Goal: Use online tool/utility: Use online tool/utility

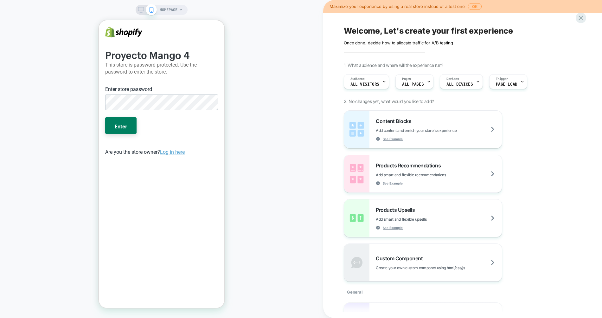
click at [105, 117] on button "Enter" at bounding box center [120, 125] width 31 height 16
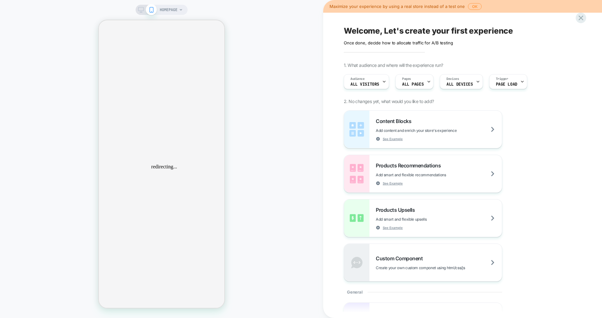
click at [141, 10] on div "HOMEPAGE Maximize your experience by using a real store instead of a test one O…" at bounding box center [301, 159] width 602 height 318
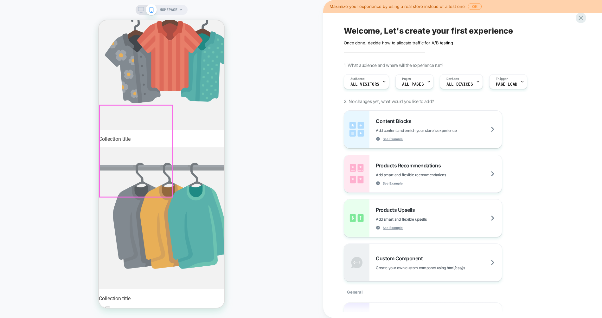
scroll to position [0, 73]
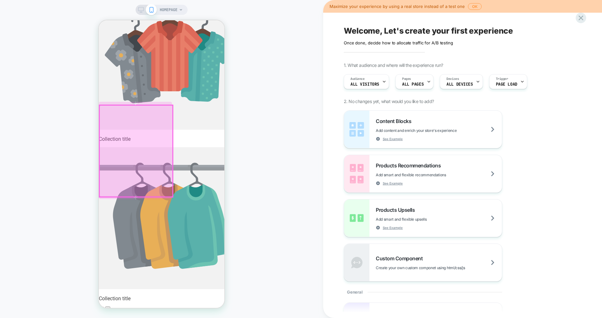
scroll to position [0, 0]
click at [136, 204] on div at bounding box center [135, 205] width 73 height 19
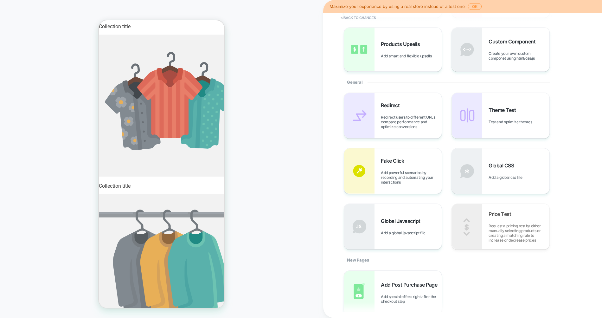
scroll to position [74, 0]
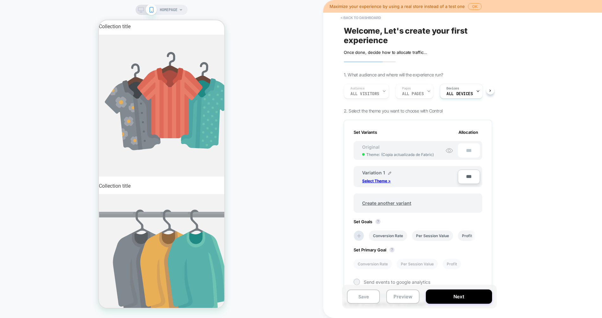
scroll to position [0, 1]
click at [376, 181] on p "Select Theme >" at bounding box center [376, 180] width 29 height 5
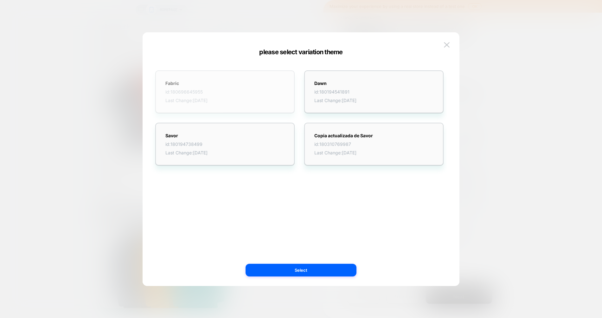
click at [274, 91] on div "Fabric id: 180696645955 Last Change: [DATE]" at bounding box center [224, 91] width 139 height 43
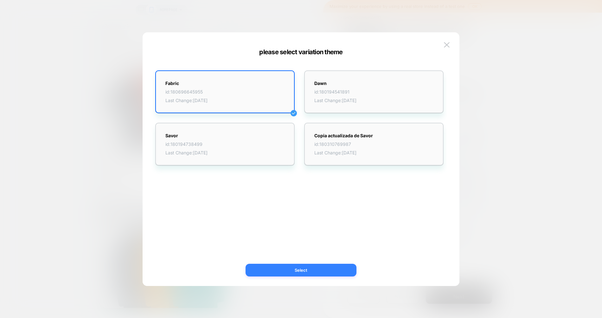
click at [337, 268] on button "Select" at bounding box center [300, 269] width 111 height 13
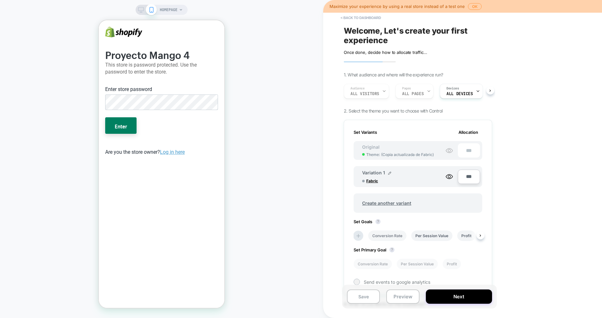
scroll to position [0, 0]
click at [394, 237] on li "Conversion Rate" at bounding box center [387, 235] width 38 height 10
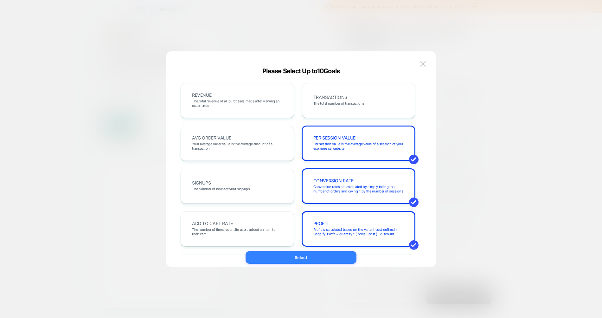
click at [338, 257] on button "Select" at bounding box center [300, 257] width 111 height 13
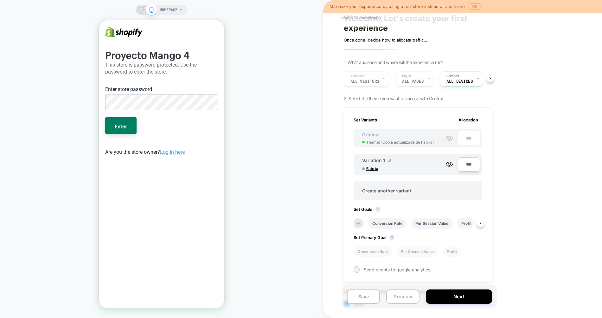
scroll to position [16, 0]
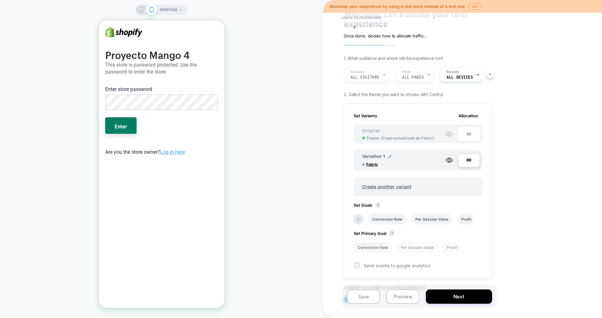
click at [379, 249] on li "Conversion Rate" at bounding box center [372, 247] width 38 height 10
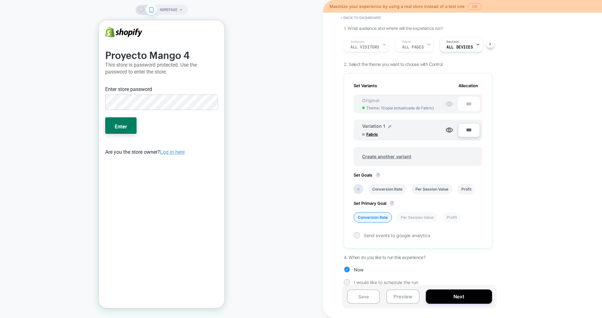
scroll to position [52, 0]
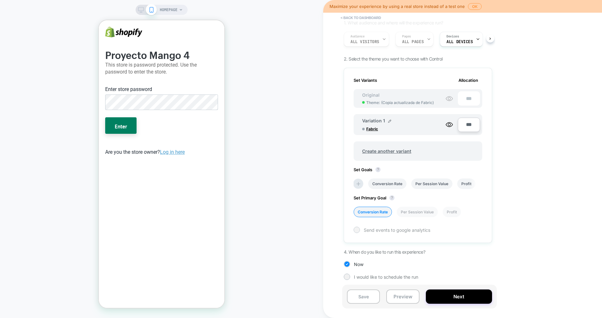
click at [406, 232] on span "Send events to google analytics" at bounding box center [397, 229] width 67 height 5
click at [426, 228] on span "Send events to google analytics" at bounding box center [397, 229] width 67 height 5
drag, startPoint x: 363, startPoint y: 252, endPoint x: 420, endPoint y: 251, distance: 56.7
click at [420, 251] on span "4. When do you like to run this experience?" at bounding box center [384, 251] width 81 height 5
click at [389, 276] on span "I would like to schedule the run" at bounding box center [386, 276] width 64 height 5
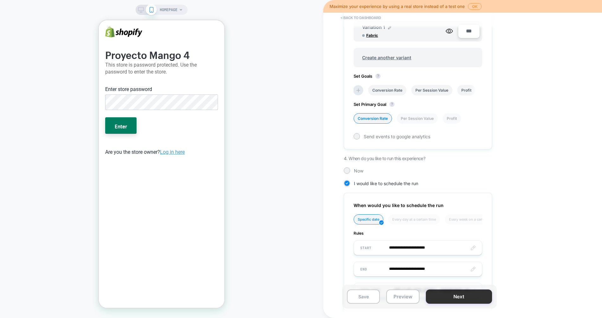
scroll to position [176, 0]
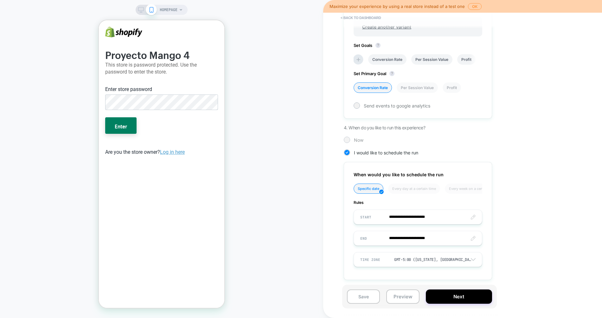
click at [351, 141] on div "Now" at bounding box center [418, 139] width 148 height 6
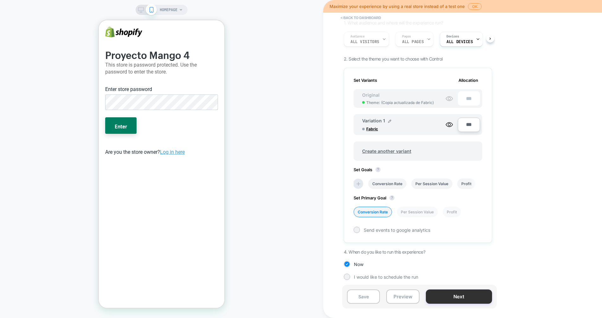
click at [452, 298] on button "Next" at bounding box center [459, 296] width 66 height 14
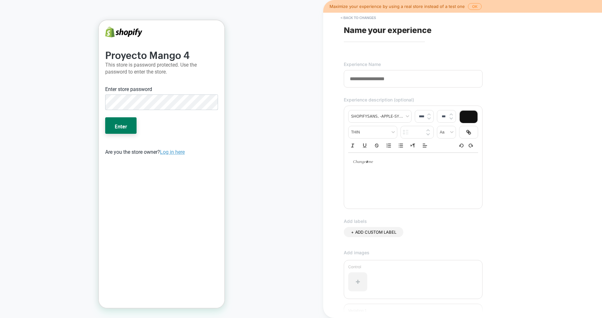
click at [421, 82] on input at bounding box center [413, 78] width 139 height 17
type input "*"
type input "**********"
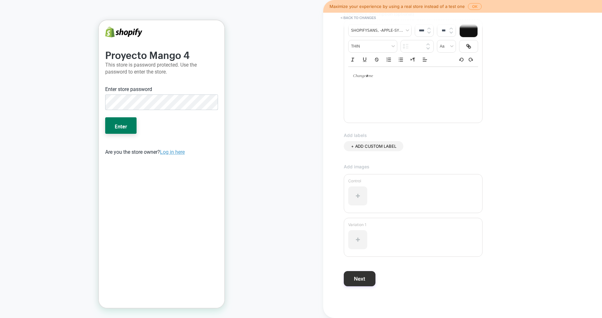
click at [359, 277] on button "Next" at bounding box center [360, 278] width 32 height 15
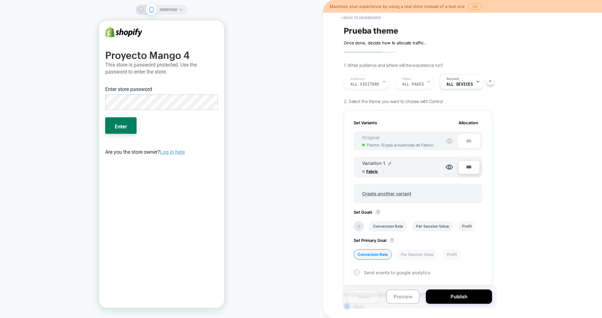
scroll to position [0, 1]
click at [452, 82] on span "ALL DEVICES" at bounding box center [459, 84] width 26 height 4
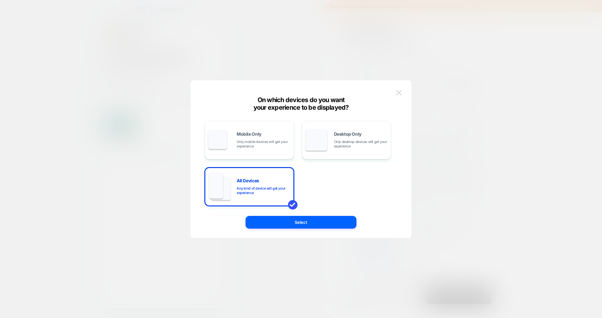
click at [398, 93] on img at bounding box center [399, 92] width 6 height 5
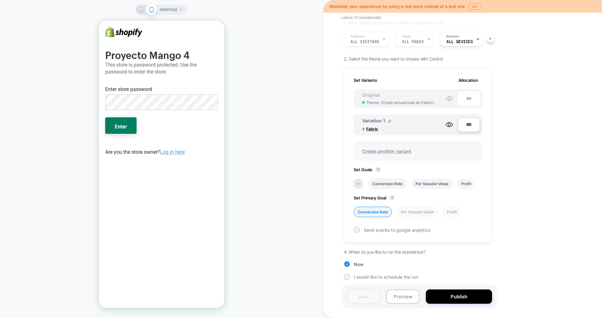
scroll to position [0, 0]
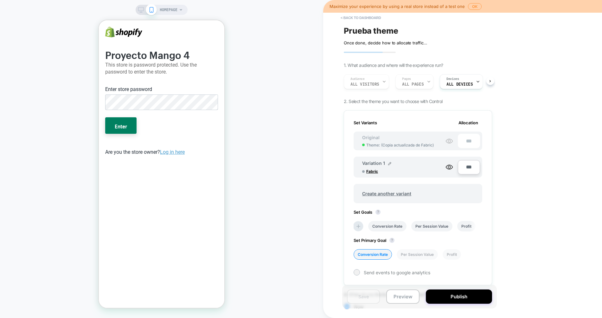
click at [143, 10] on icon at bounding box center [141, 10] width 6 height 6
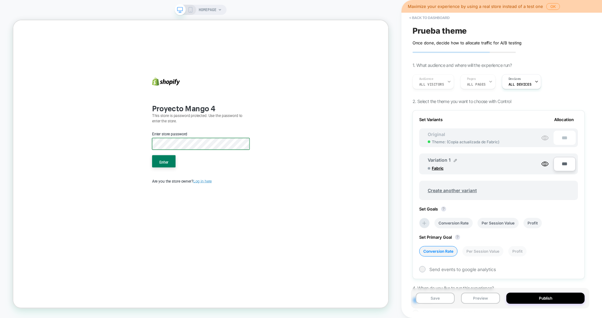
click at [198, 200] on button "Enter" at bounding box center [213, 208] width 31 height 16
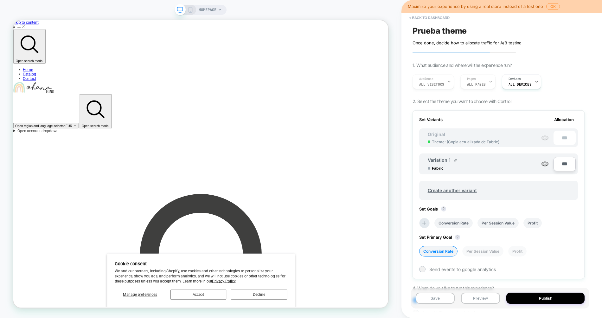
scroll to position [65, 0]
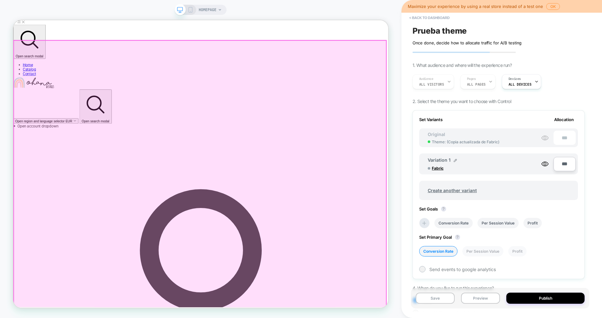
scroll to position [0, 0]
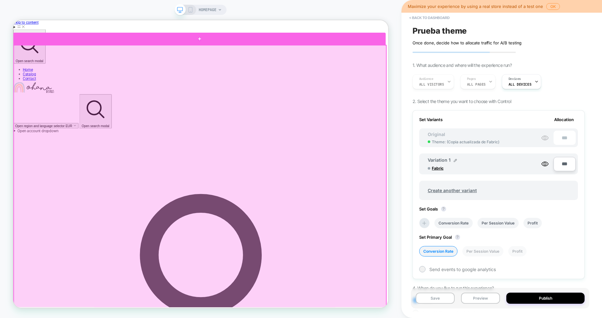
click at [259, 46] on div at bounding box center [261, 45] width 496 height 16
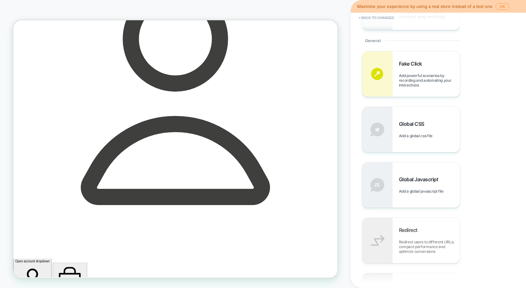
scroll to position [265, 0]
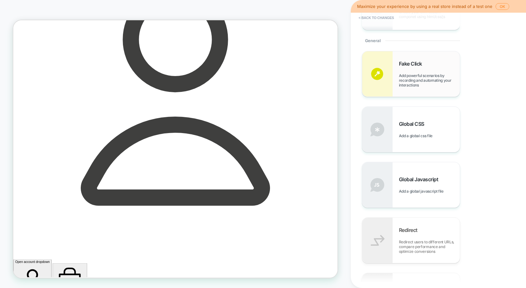
click at [426, 76] on span "Add powerful scenarios by recording and automating your interactions" at bounding box center [429, 80] width 61 height 14
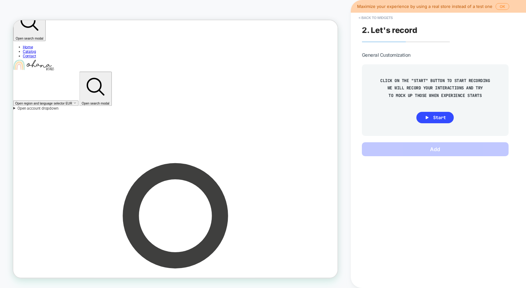
scroll to position [0, 0]
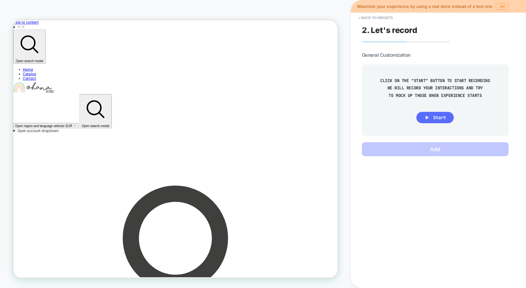
click at [445, 115] on span "Start" at bounding box center [439, 118] width 13 height 6
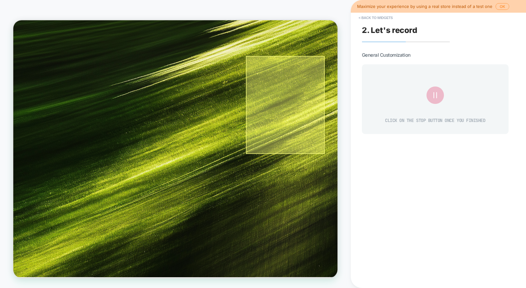
scroll to position [0, 103]
click at [377, 137] on div at bounding box center [375, 133] width 105 height 131
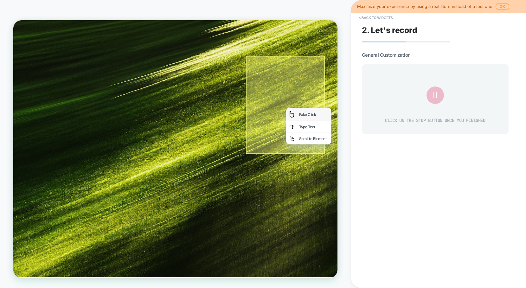
click at [386, 144] on div "Fake Click" at bounding box center [407, 146] width 60 height 18
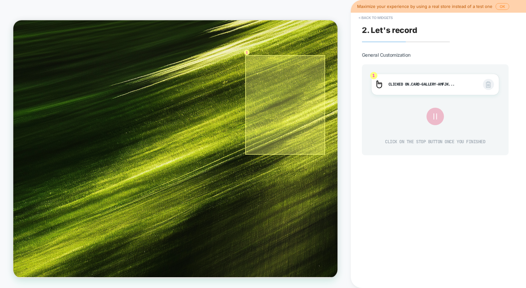
scroll to position [0, 0]
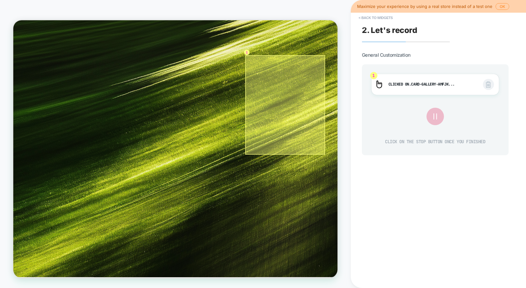
click at [384, 140] on div at bounding box center [375, 133] width 106 height 133
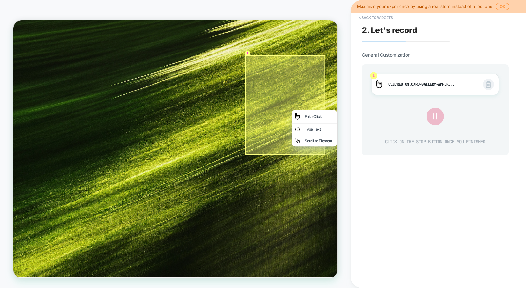
click at [377, 173] on div at bounding box center [374, 132] width 105 height 131
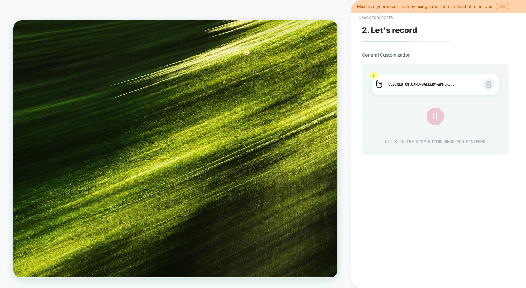
click at [436, 114] on icon at bounding box center [434, 116] width 3 height 6
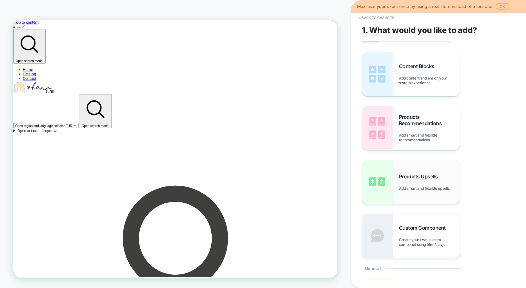
click at [400, 178] on span "Products Upsells" at bounding box center [420, 176] width 42 height 6
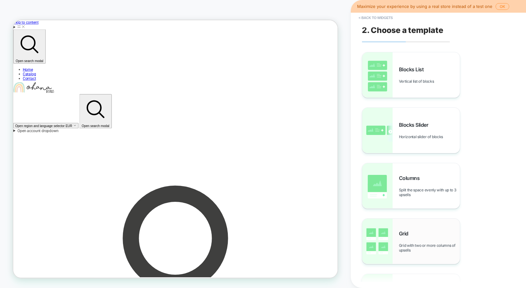
click at [403, 241] on div "Grid Grid with two or more columns of upsells" at bounding box center [429, 241] width 61 height 22
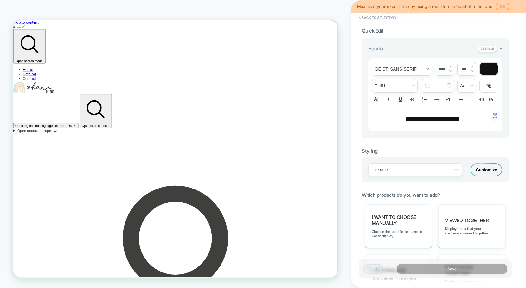
scroll to position [141, 0]
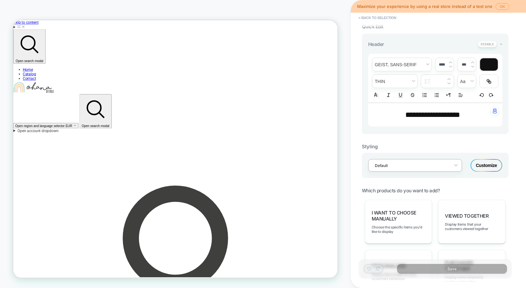
click at [415, 163] on div at bounding box center [411, 165] width 72 height 6
click at [396, 146] on div "Default" at bounding box center [415, 149] width 94 height 11
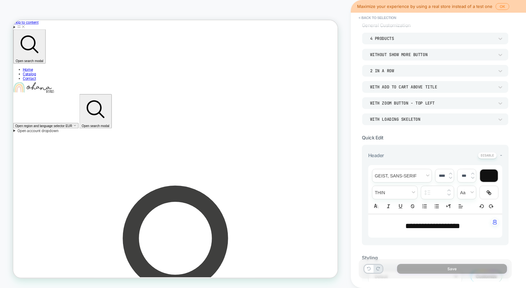
scroll to position [0, 0]
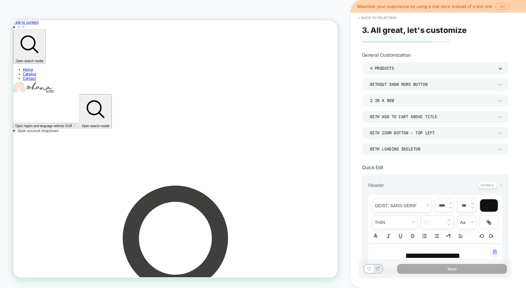
click at [403, 67] on div "4 Products" at bounding box center [432, 68] width 124 height 5
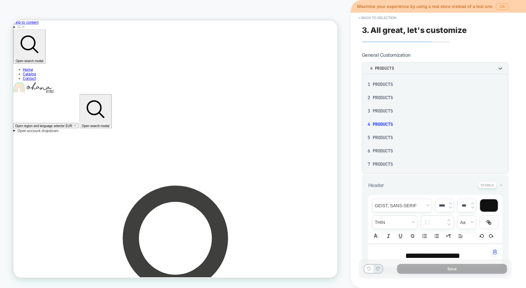
click at [384, 150] on div "6 Products" at bounding box center [435, 150] width 142 height 13
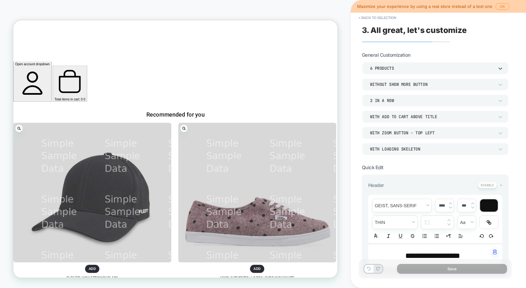
scroll to position [434, 0]
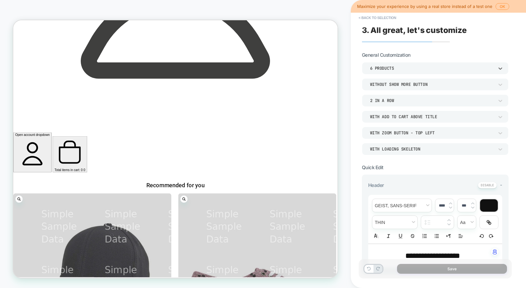
click at [439, 66] on div "6 Products" at bounding box center [432, 68] width 124 height 5
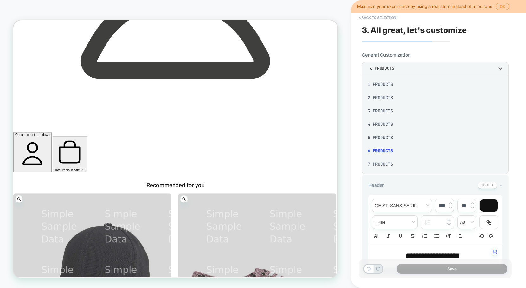
click at [376, 127] on div "4 Products" at bounding box center [435, 123] width 142 height 13
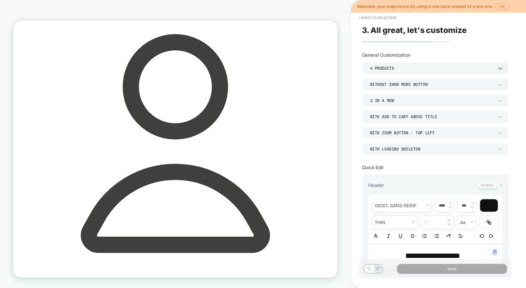
scroll to position [203, 0]
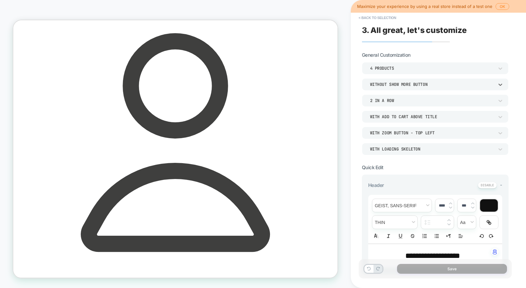
click at [399, 80] on div "Without Show more button" at bounding box center [435, 84] width 147 height 12
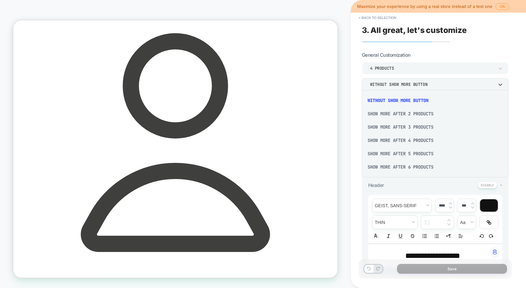
click at [391, 142] on div "Show more after 4 Products" at bounding box center [435, 140] width 142 height 13
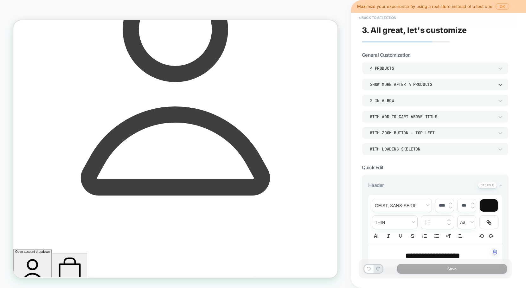
scroll to position [278, 0]
click at [405, 78] on div "Show more after 4 Products" at bounding box center [435, 84] width 147 height 12
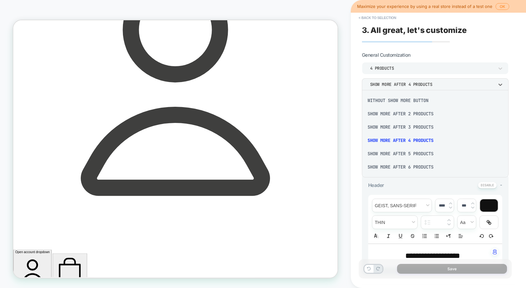
click at [402, 81] on div at bounding box center [263, 144] width 526 height 288
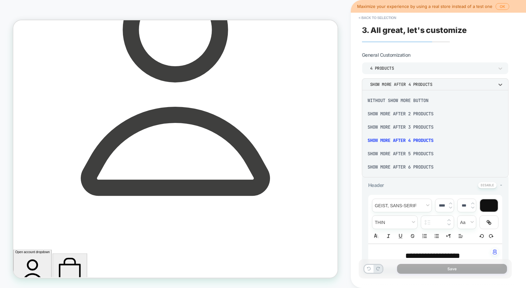
click at [387, 117] on div "Show more after 2 Products" at bounding box center [435, 113] width 142 height 13
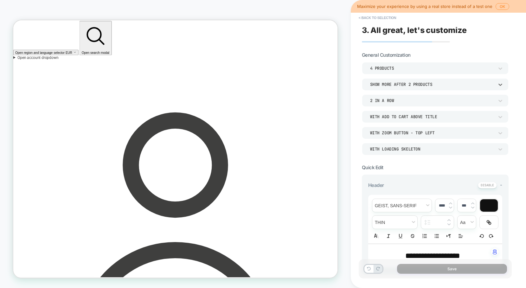
scroll to position [0, 0]
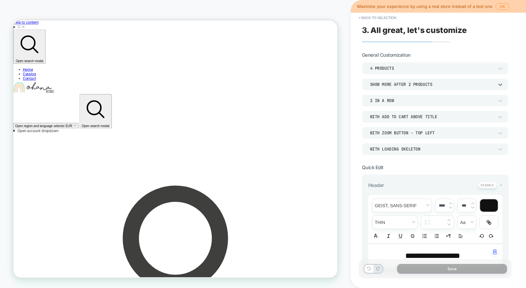
click at [396, 82] on div "Show more after 2 Products" at bounding box center [432, 84] width 124 height 5
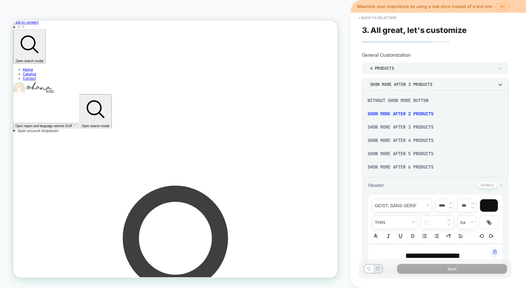
drag, startPoint x: 386, startPoint y: 140, endPoint x: 431, endPoint y: 157, distance: 48.0
click at [386, 140] on div "Show more after 4 Products" at bounding box center [435, 140] width 142 height 13
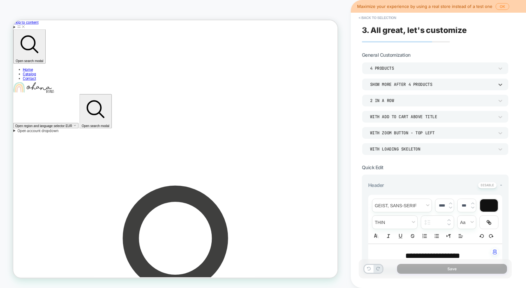
click at [414, 85] on div "Show more after 4 Products" at bounding box center [432, 84] width 124 height 5
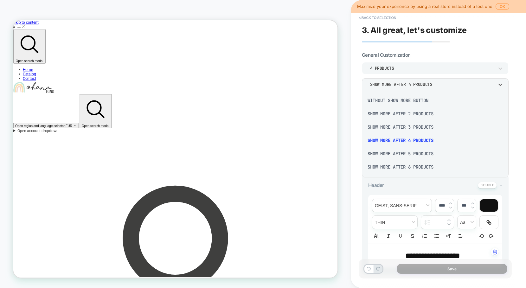
click at [402, 113] on div "Show more after 2 Products" at bounding box center [435, 113] width 142 height 13
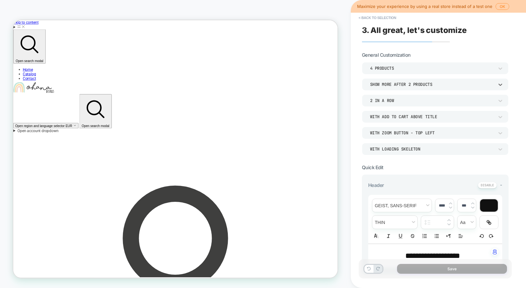
click at [406, 72] on div "4 Products" at bounding box center [435, 68] width 147 height 12
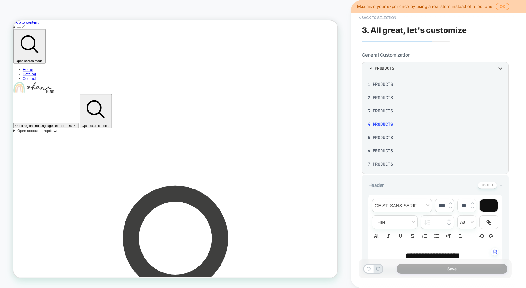
scroll to position [27, 0]
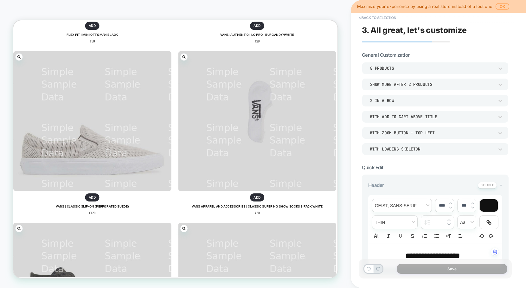
scroll to position [856, 0]
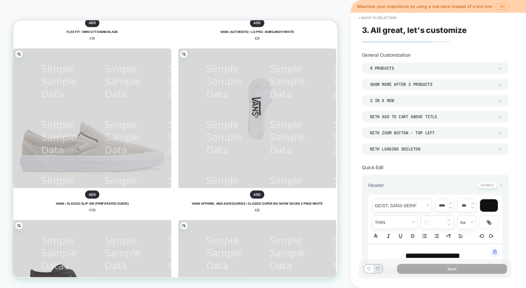
click at [387, 105] on div "2 In a Row" at bounding box center [435, 100] width 147 height 12
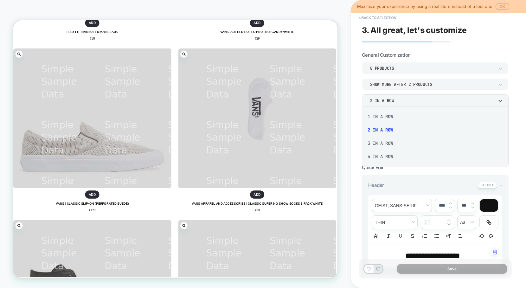
click at [392, 102] on div at bounding box center [263, 144] width 526 height 288
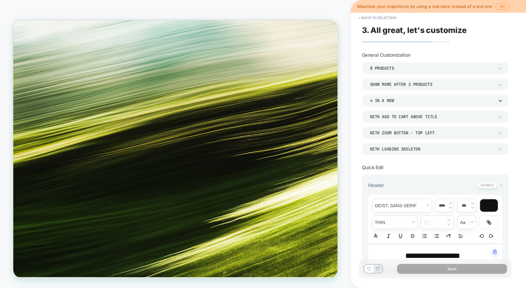
scroll to position [0, 0]
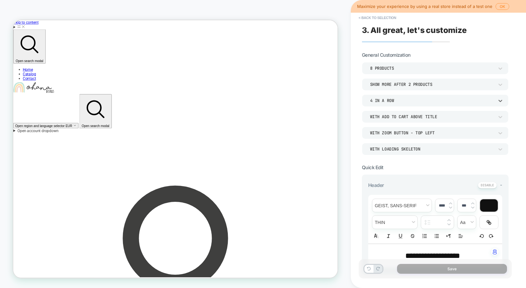
click at [394, 65] on div "8 Products" at bounding box center [432, 68] width 130 height 7
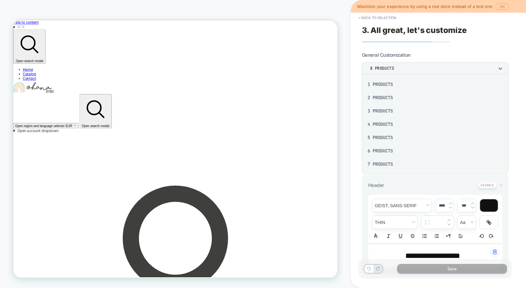
click at [374, 123] on div "4 Products" at bounding box center [435, 123] width 142 height 13
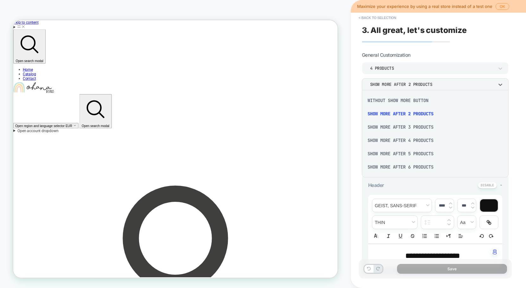
click at [390, 142] on div "Show more after 4 Products" at bounding box center [435, 140] width 142 height 13
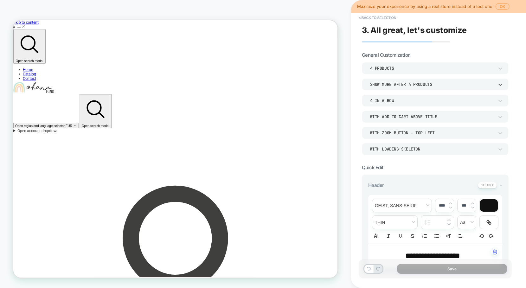
click at [409, 66] on div "4 Products" at bounding box center [432, 68] width 124 height 5
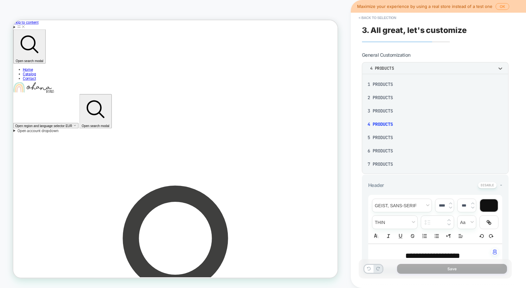
scroll to position [25, 0]
click at [0, 0] on div "8 Products" at bounding box center [0, 0] width 0 height 0
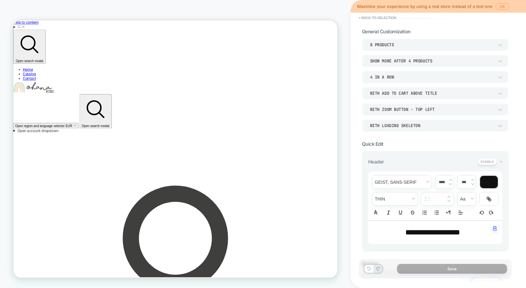
scroll to position [24, 0]
click at [426, 110] on div "With Zoom Button - Top Left" at bounding box center [432, 108] width 124 height 5
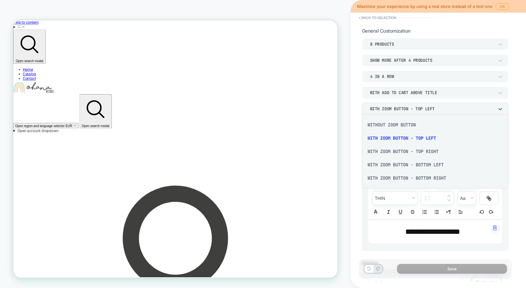
click at [270, 67] on div at bounding box center [263, 144] width 526 height 288
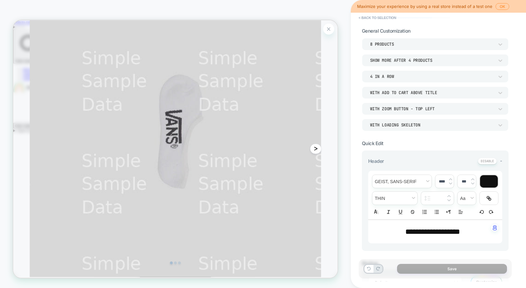
click at [435, 32] on div "Zoom Button" at bounding box center [433, 32] width 15 height 15
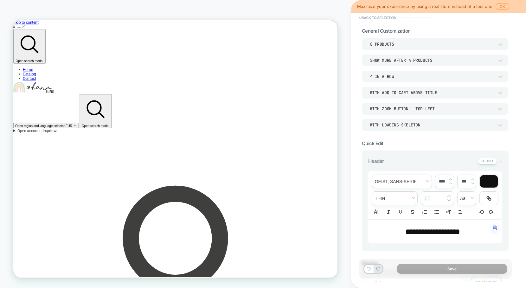
click at [390, 123] on div "WITH LOADING SKELETON" at bounding box center [432, 124] width 124 height 5
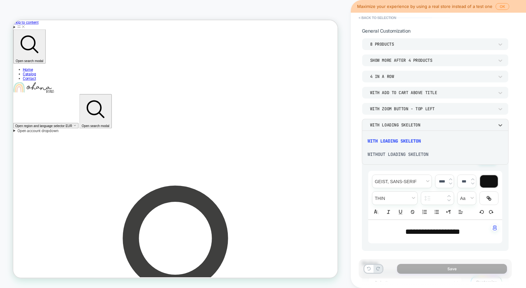
click at [0, 0] on div "WITHOUT LOADING SKELETON" at bounding box center [0, 0] width 0 height 0
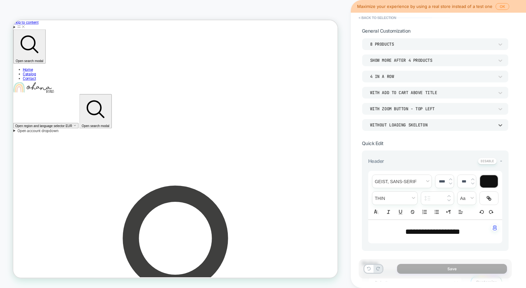
click at [393, 127] on div "WITHOUT LOADING SKELETON" at bounding box center [432, 124] width 124 height 5
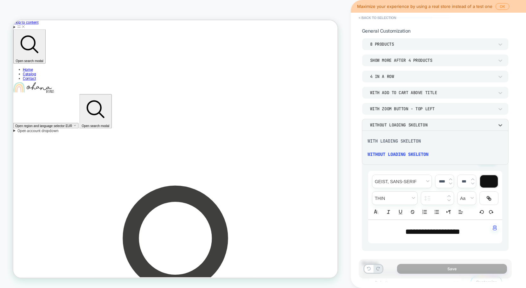
click at [0, 0] on div "WITH LOADING SKELETON" at bounding box center [0, 0] width 0 height 0
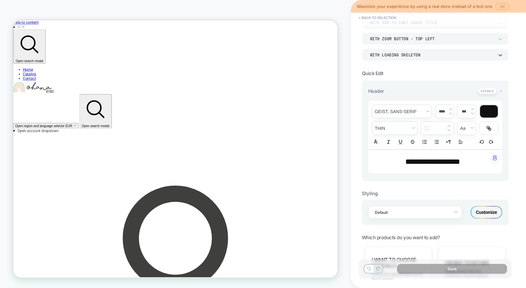
scroll to position [96, 0]
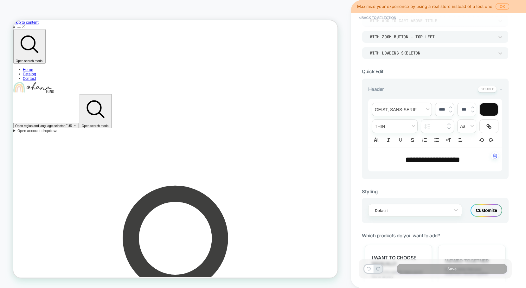
type input "****"
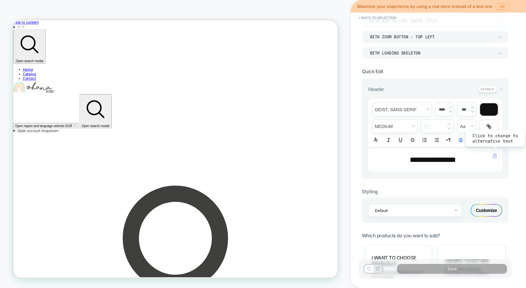
click at [495, 158] on div "button" at bounding box center [495, 156] width 8 height 8
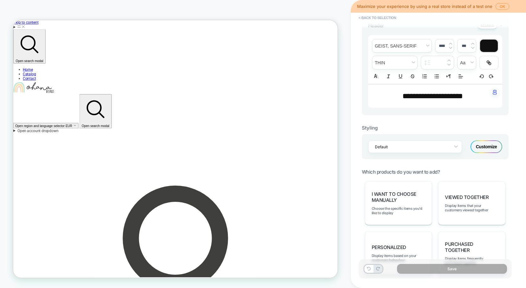
scroll to position [159, 0]
click at [478, 166] on div "**********" at bounding box center [435, 183] width 147 height 580
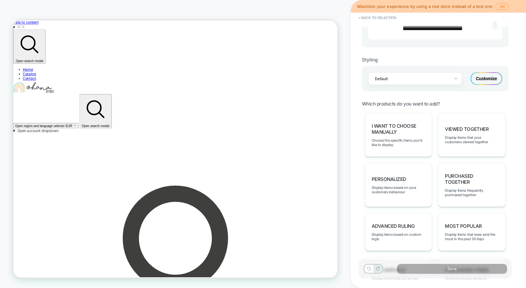
scroll to position [227, 0]
click at [481, 191] on div "Purchased Together Display items frequently purchased together" at bounding box center [471, 186] width 67 height 44
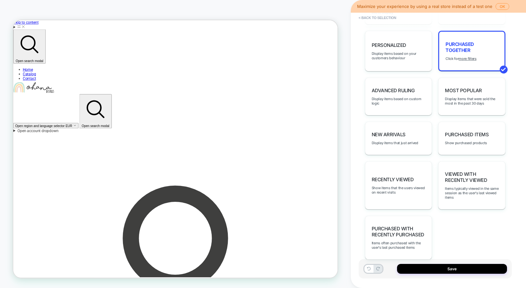
scroll to position [363, 0]
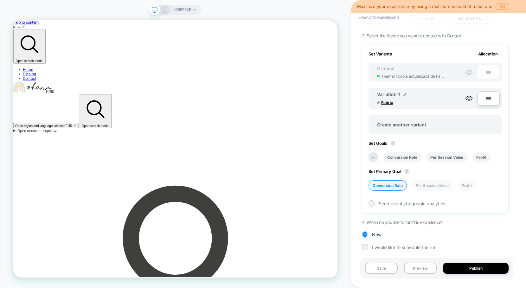
scroll to position [0, 0]
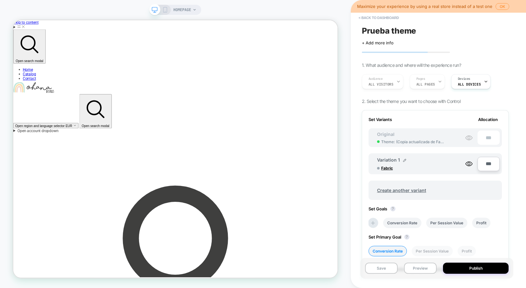
click at [168, 11] on div "HOMEPAGE" at bounding box center [175, 10] width 52 height 10
click at [196, 7] on div "HOMEPAGE" at bounding box center [184, 10] width 23 height 10
